Goal: Go to known website: Access a specific website the user already knows

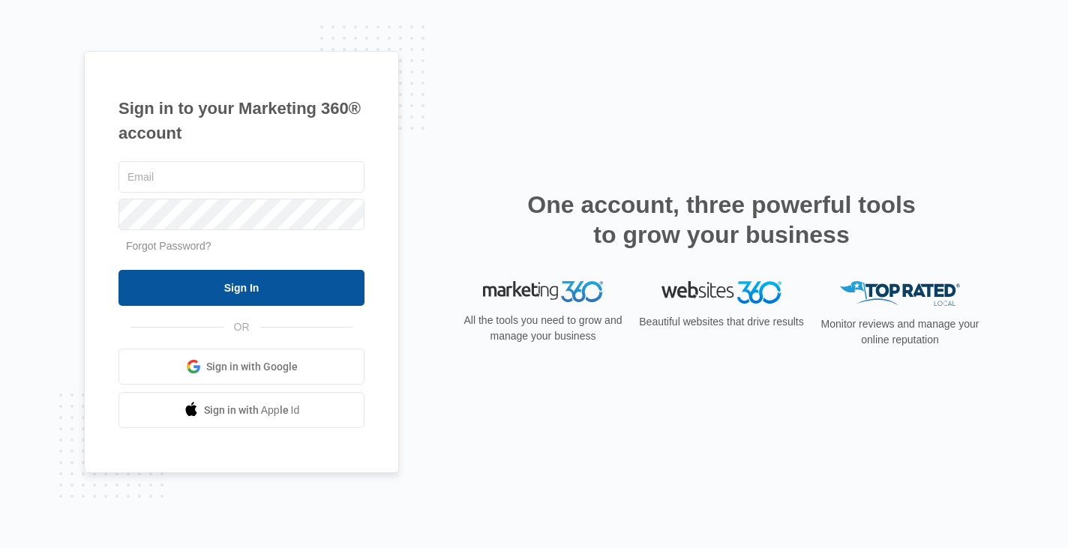
type input "[EMAIL_ADDRESS][DOMAIN_NAME]"
click at [261, 296] on input "Sign In" at bounding box center [242, 288] width 246 height 36
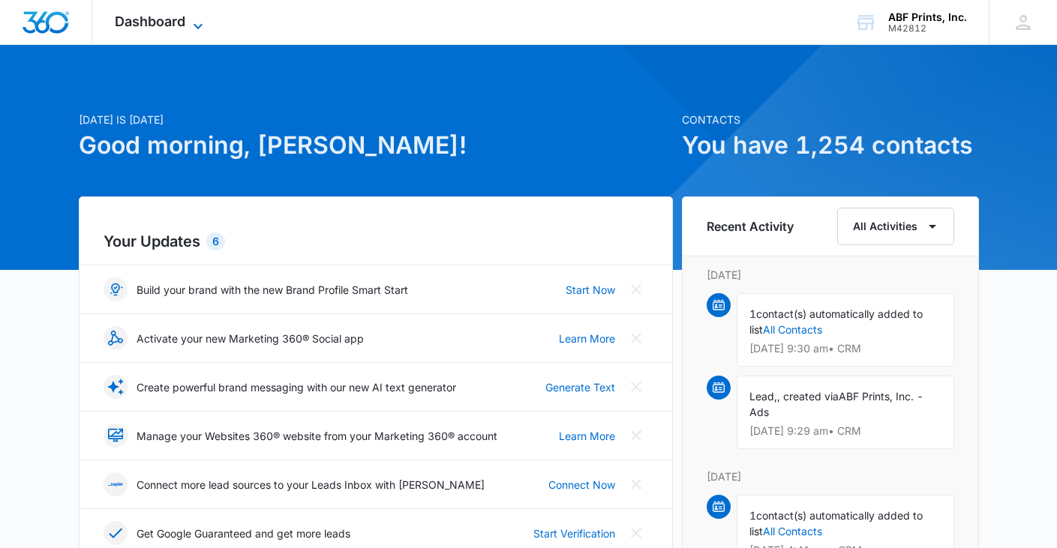
click at [200, 23] on icon at bounding box center [198, 26] width 18 height 18
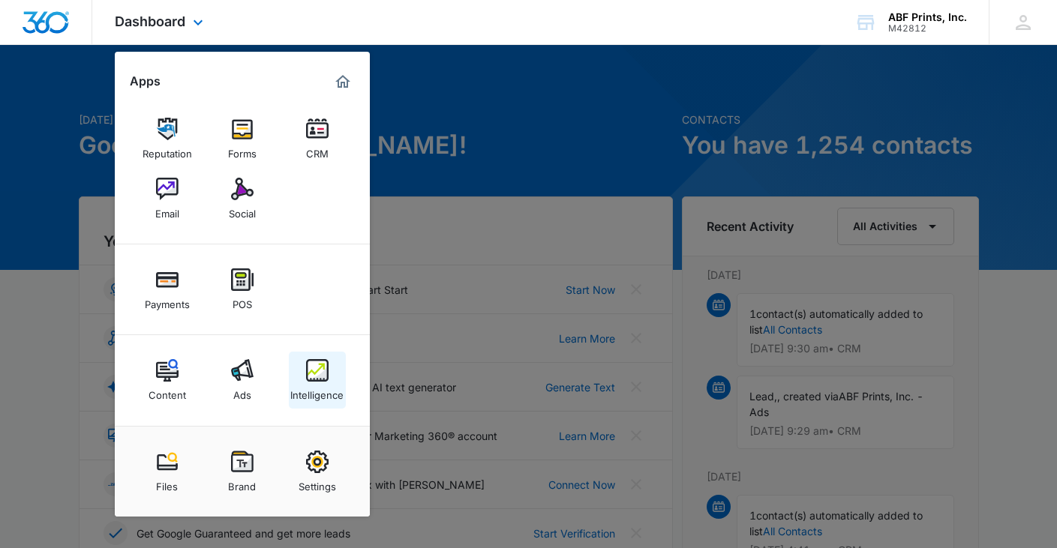
click at [320, 377] on img at bounding box center [317, 370] width 23 height 23
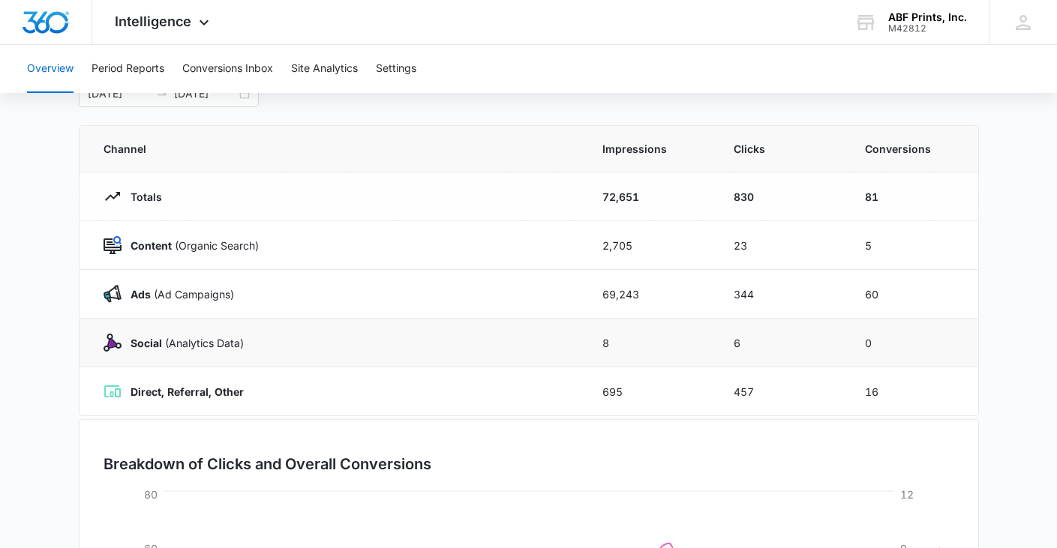
scroll to position [75, 0]
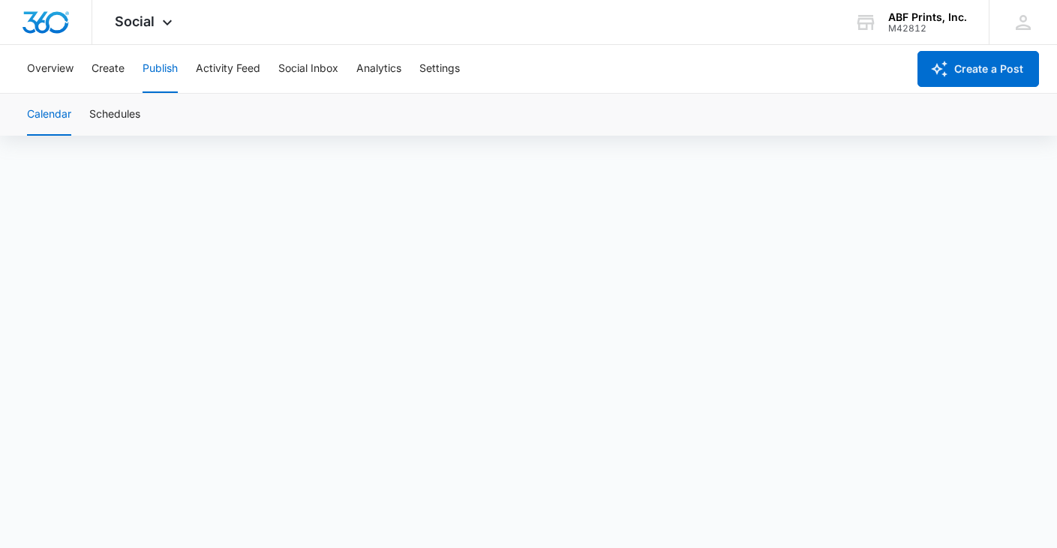
scroll to position [11, 0]
